Goal: Find specific page/section: Find specific page/section

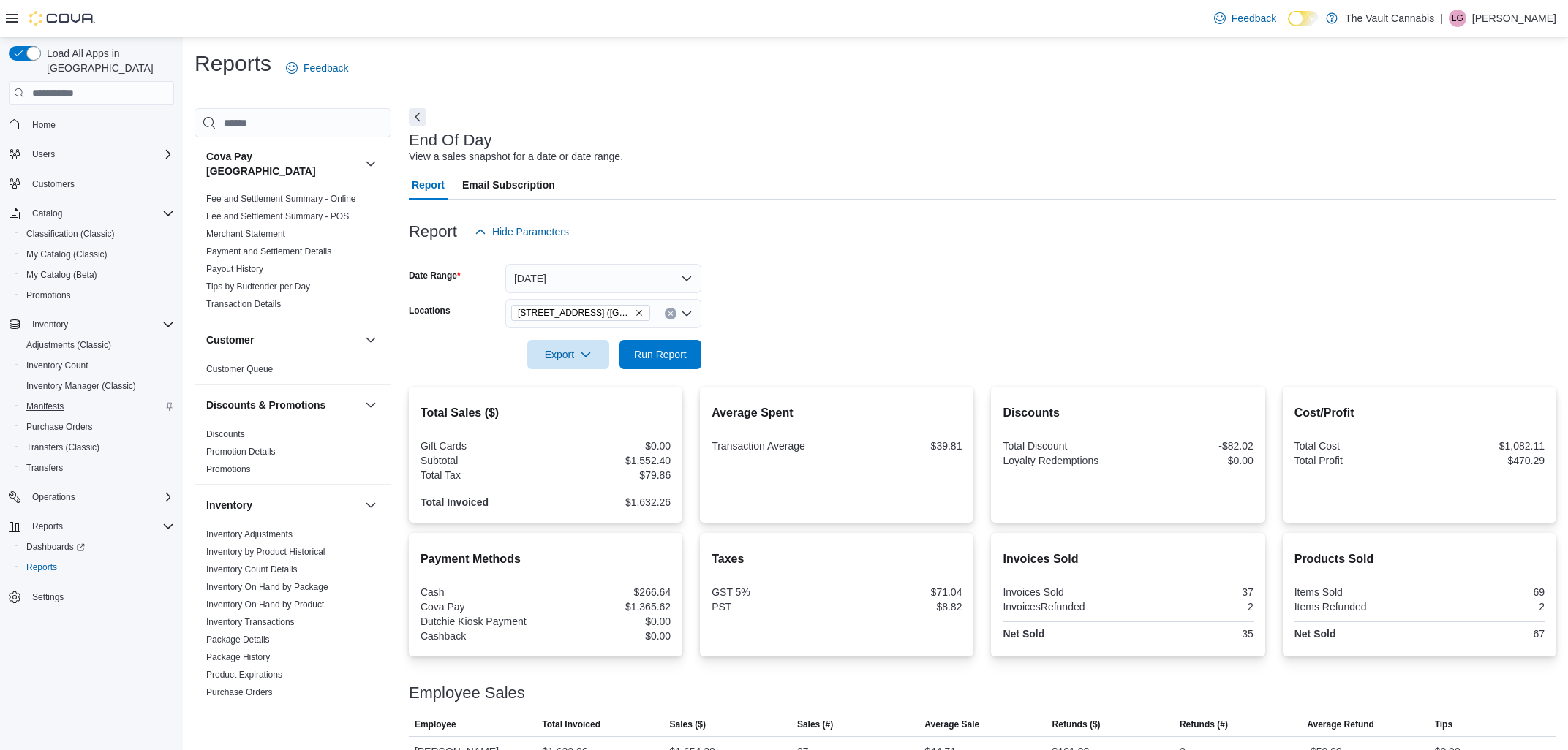
scroll to position [718, 0]
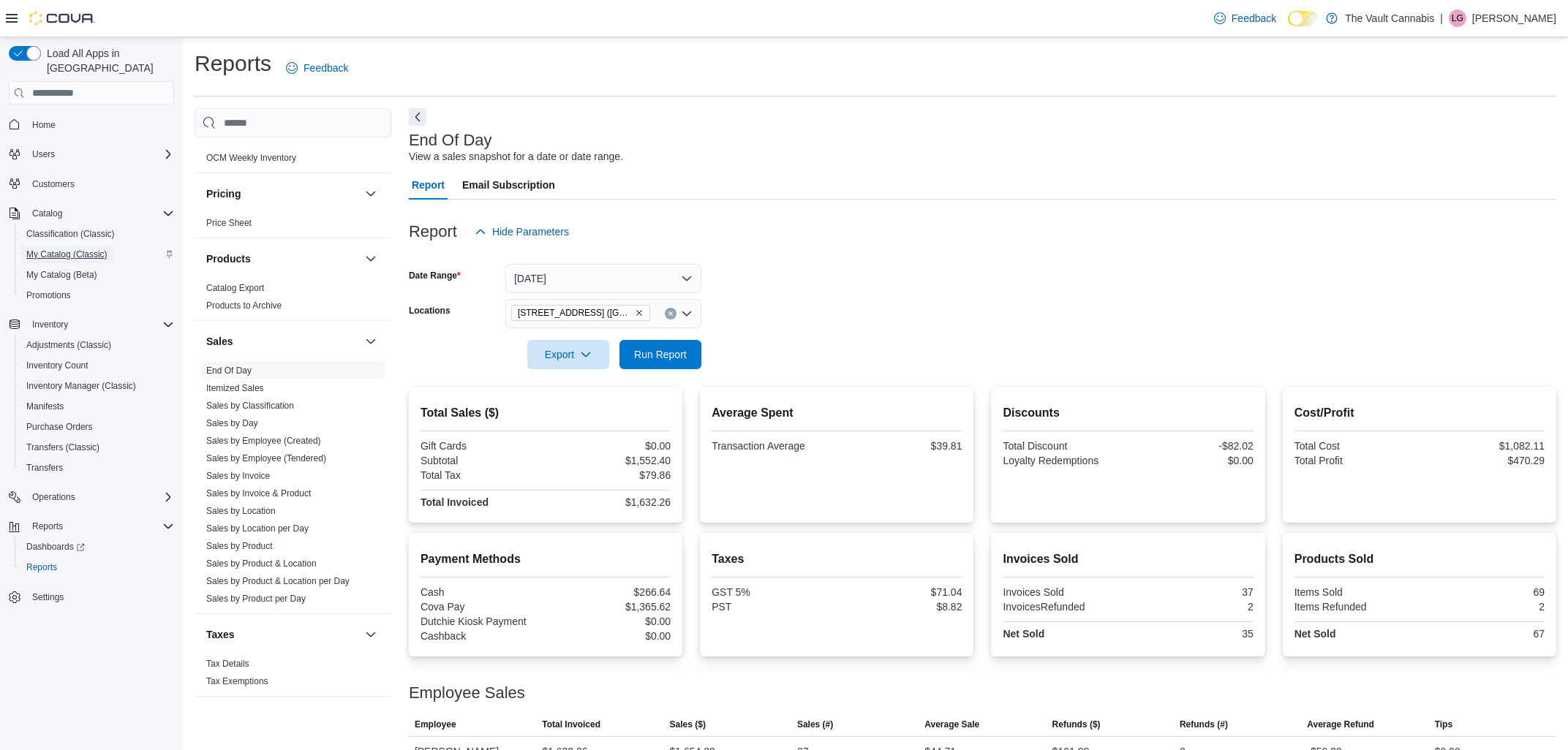
click at [68, 249] on span "My Catalog (Classic)" at bounding box center [67, 254] width 81 height 12
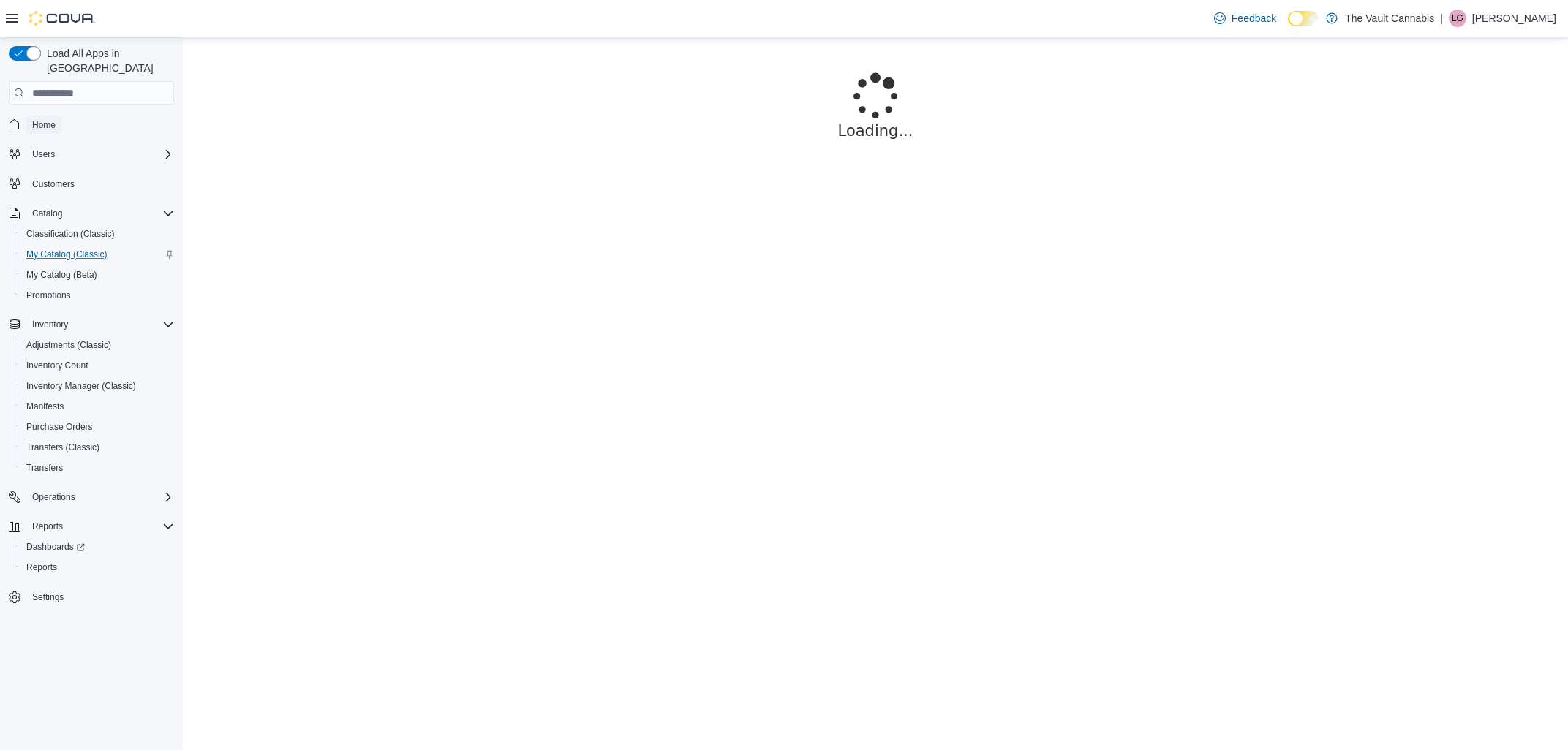
click at [40, 119] on span "Home" at bounding box center [43, 124] width 23 height 12
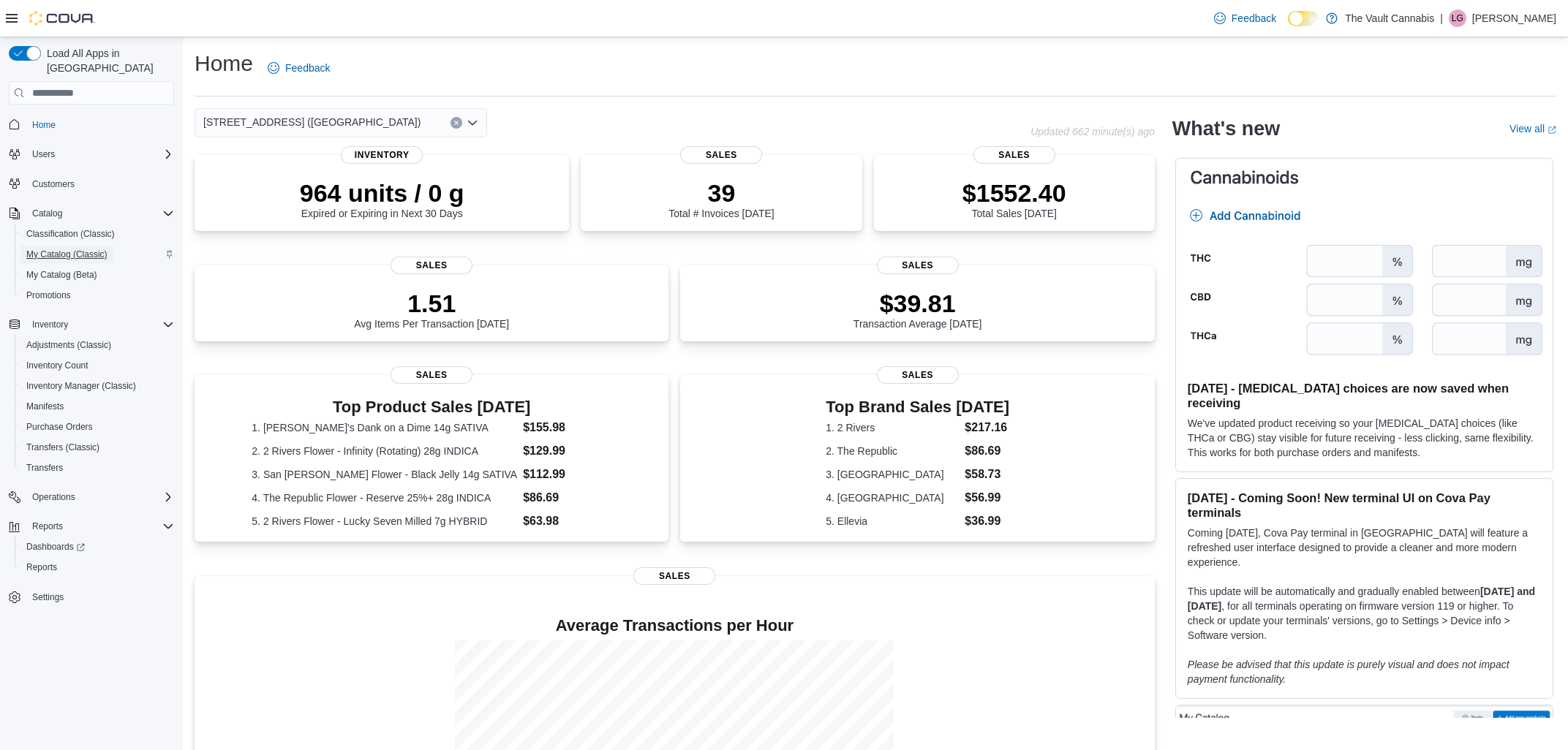
click at [58, 246] on span "My Catalog (Classic)" at bounding box center [67, 254] width 81 height 18
